Goal: Information Seeking & Learning: Learn about a topic

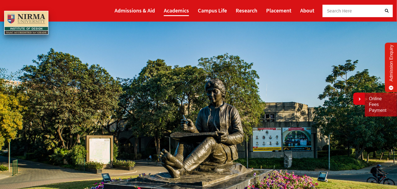
click at [179, 13] on link "Academics" at bounding box center [176, 10] width 25 height 11
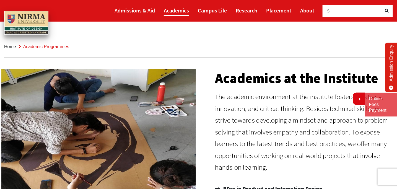
click at [184, 13] on link "Academics" at bounding box center [176, 10] width 25 height 11
